Goal: Navigation & Orientation: Find specific page/section

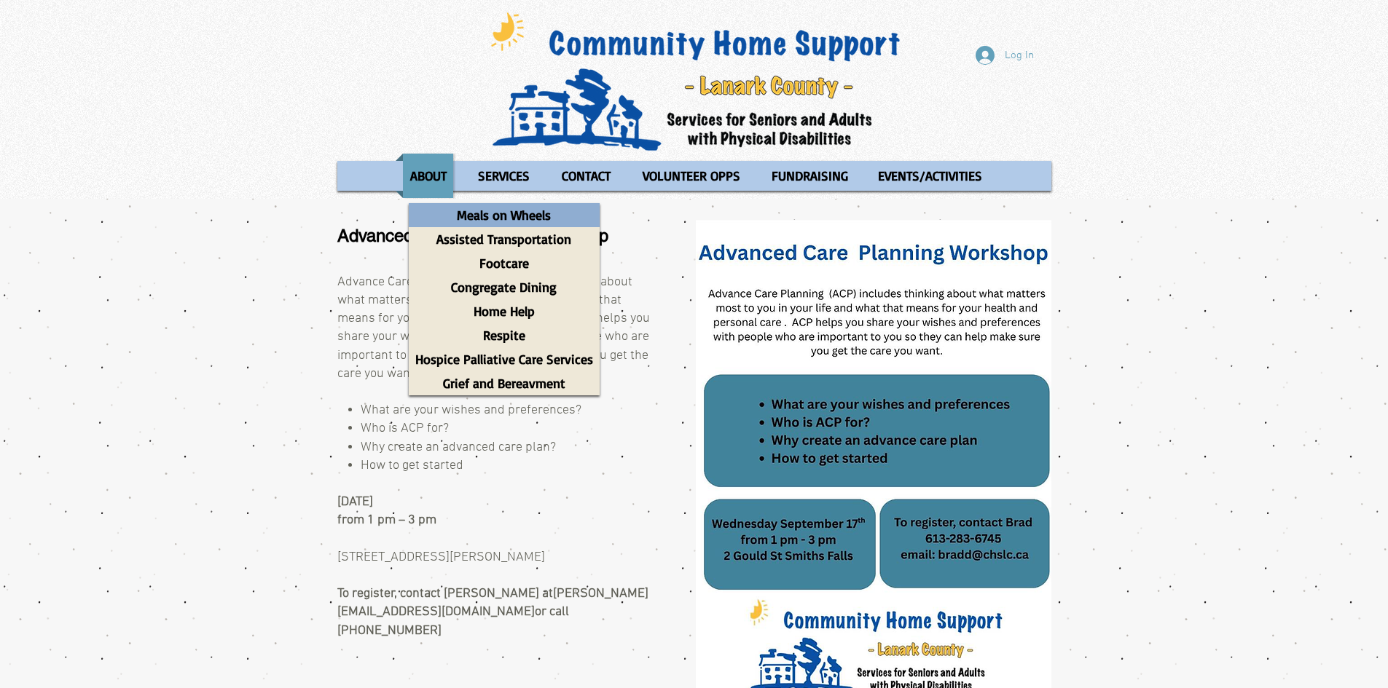
click at [525, 213] on p "Meals on Wheels" at bounding box center [503, 215] width 107 height 24
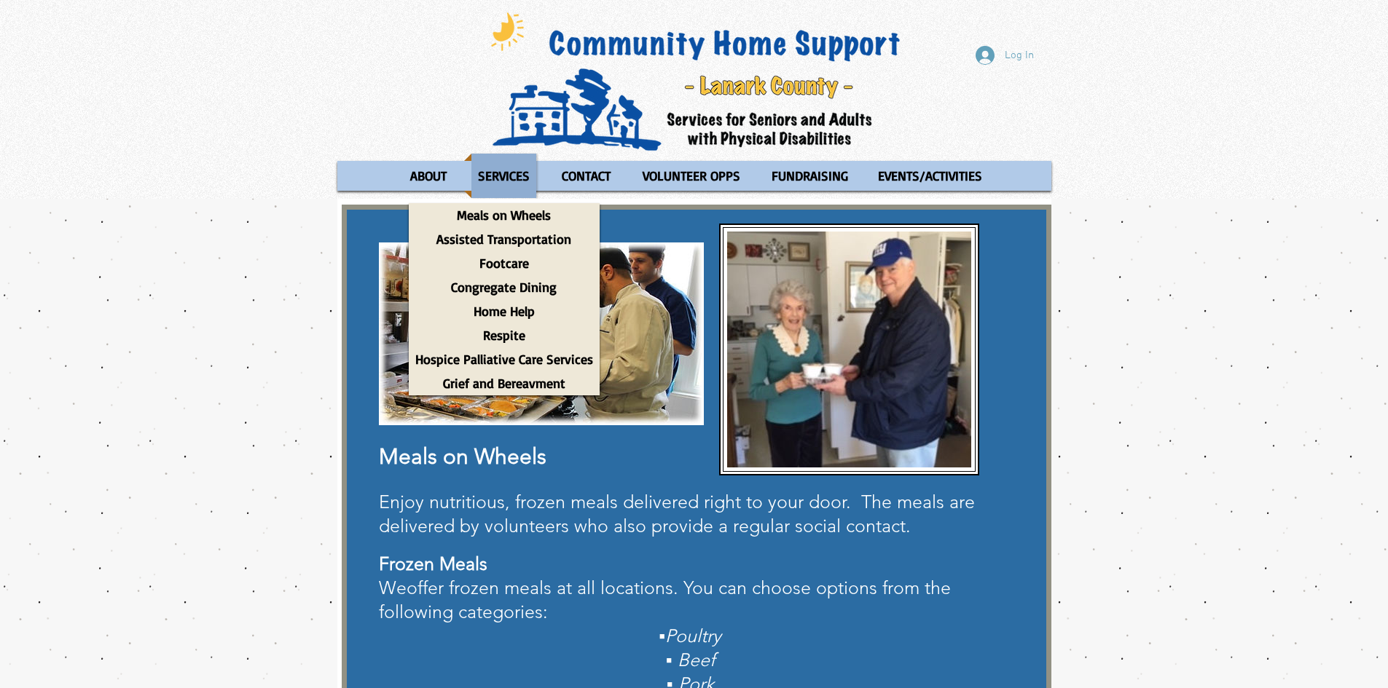
click at [497, 177] on p "SERVICES" at bounding box center [503, 176] width 65 height 44
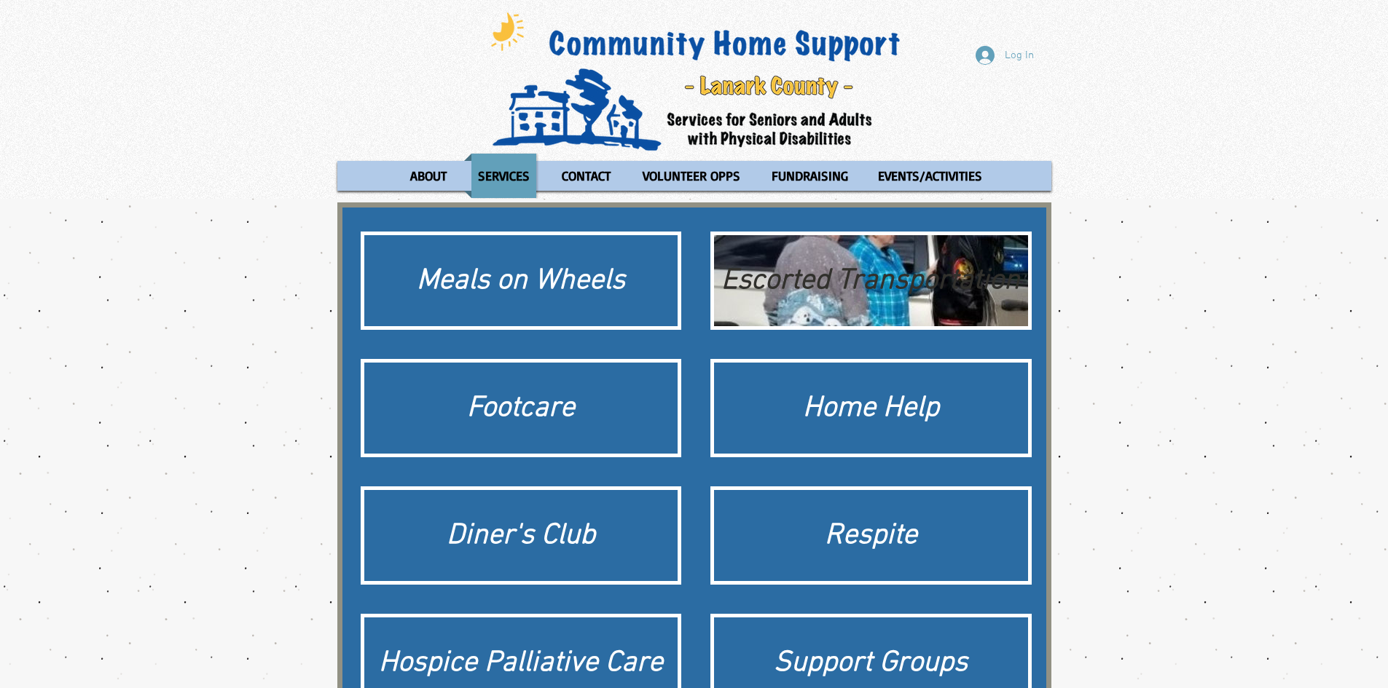
click at [782, 270] on div "Escorted Transportation" at bounding box center [870, 281] width 299 height 41
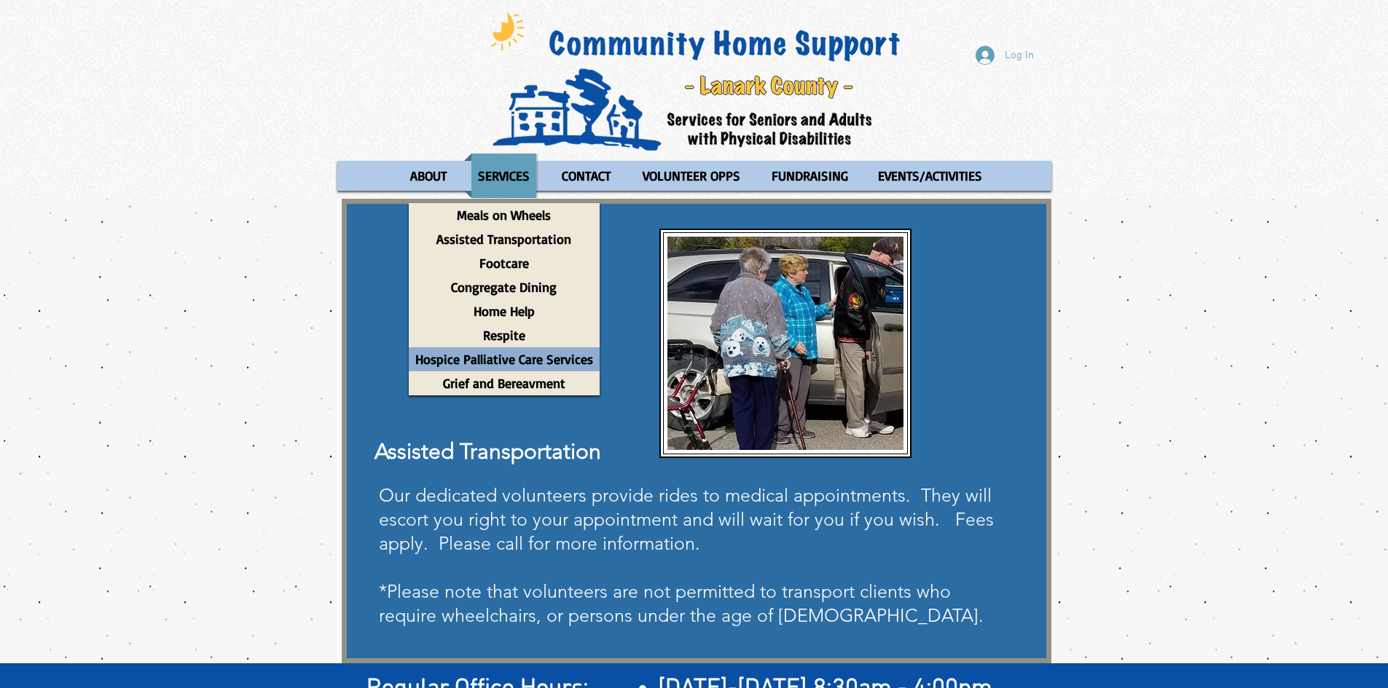
click at [509, 358] on p "Hospice Palliative Care Services" at bounding box center [504, 359] width 191 height 24
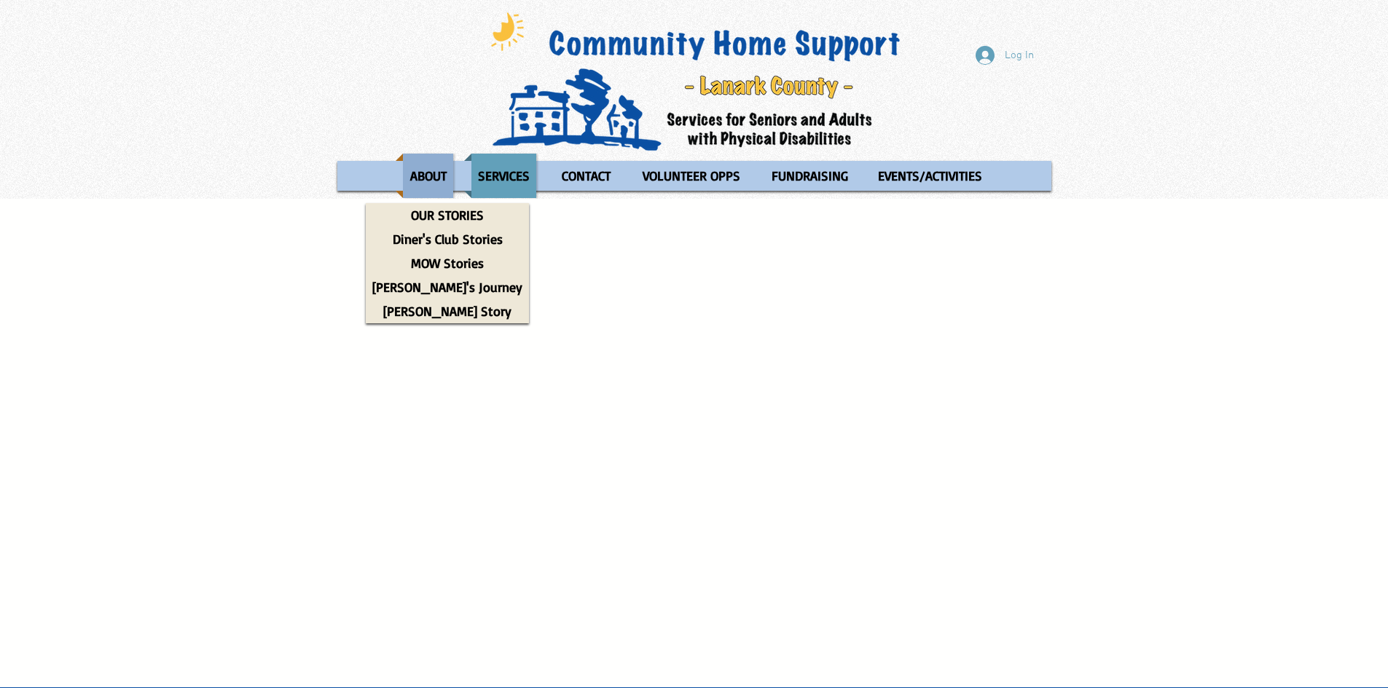
click at [436, 176] on p "ABOUT" at bounding box center [429, 176] width 50 height 44
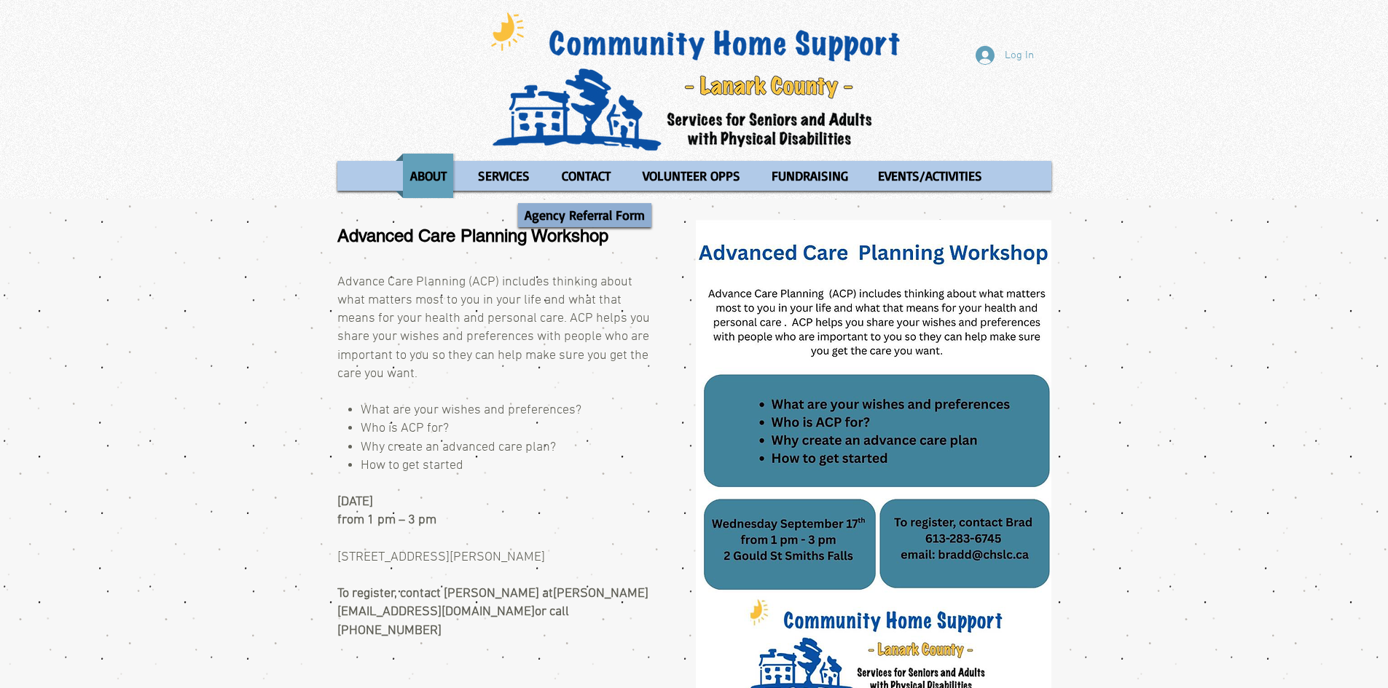
click at [582, 217] on p "Agency Referral Form" at bounding box center [584, 215] width 133 height 24
